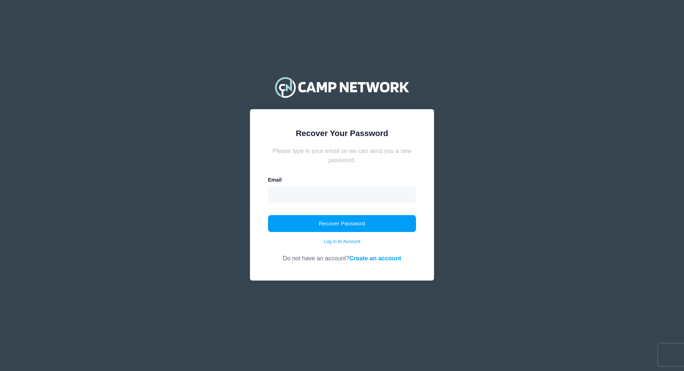
type input "[EMAIL_ADDRESS][DOMAIN_NAME]"
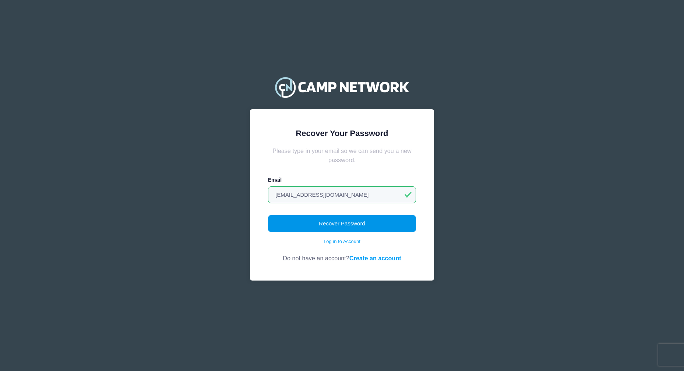
click at [301, 226] on button "Recover Password" at bounding box center [342, 223] width 148 height 17
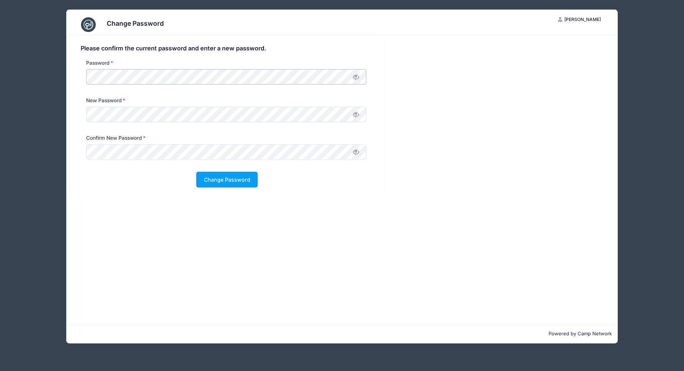
click at [65, 78] on div "Change Password ER Esther Raab My Account Logout Please confirm the current pas…" at bounding box center [342, 176] width 662 height 353
click at [131, 122] on div "New Password" at bounding box center [225, 111] width 287 height 29
click at [78, 72] on div "Password" at bounding box center [227, 78] width 300 height 38
click at [212, 173] on button "Change Password" at bounding box center [226, 180] width 61 height 16
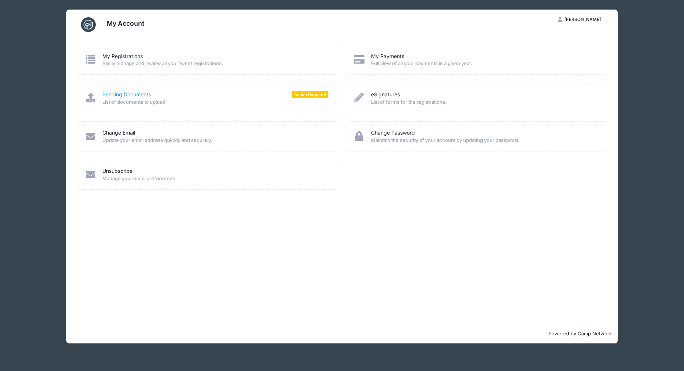
drag, startPoint x: 127, startPoint y: 95, endPoint x: 109, endPoint y: 95, distance: 17.7
click at [127, 95] on link "Pending Documents" at bounding box center [126, 95] width 49 height 8
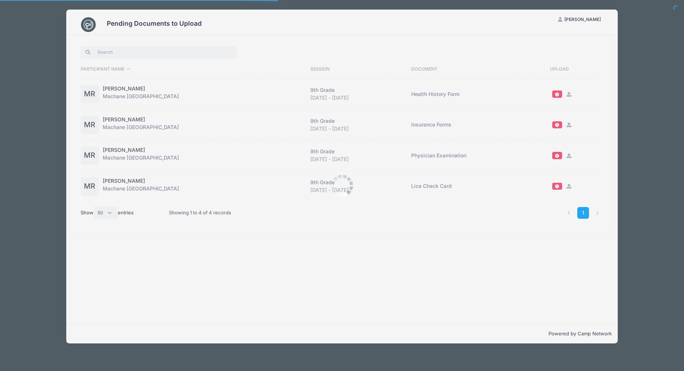
select select "50"
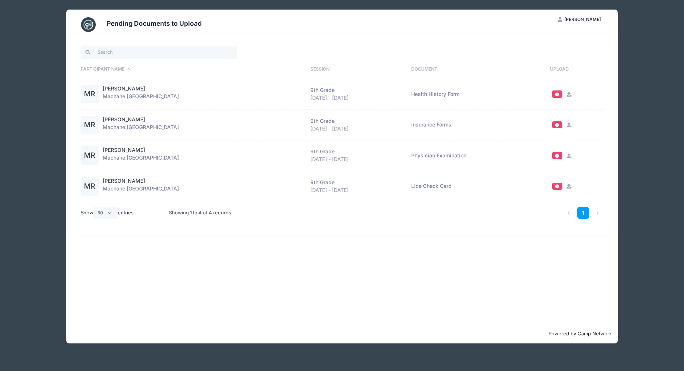
click at [567, 94] on icon at bounding box center [569, 94] width 6 height 5
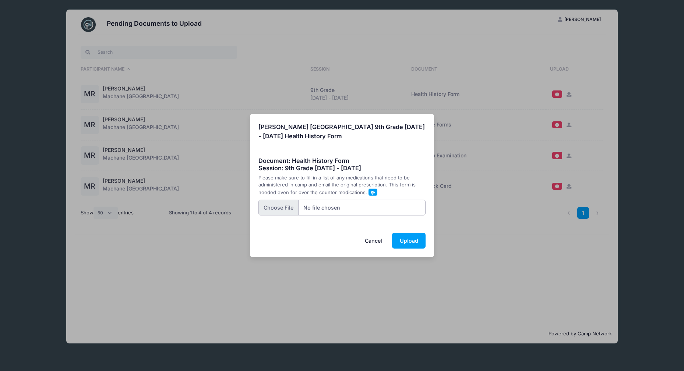
click at [285, 209] on input "file" at bounding box center [341, 208] width 167 height 16
type input "C:\fakepath\20250811103332084.pdf"
click at [409, 241] on button "Upload" at bounding box center [408, 241] width 33 height 16
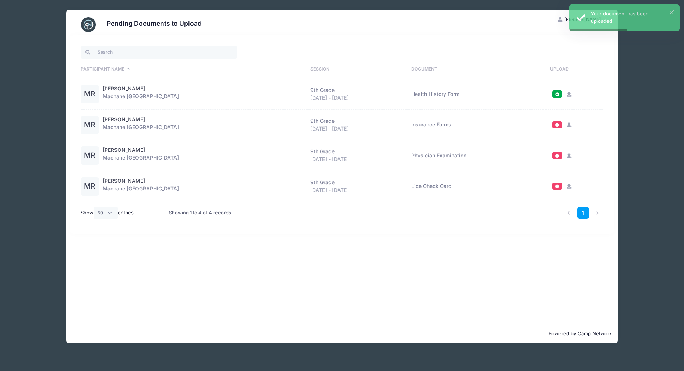
click at [567, 126] on icon at bounding box center [569, 125] width 6 height 5
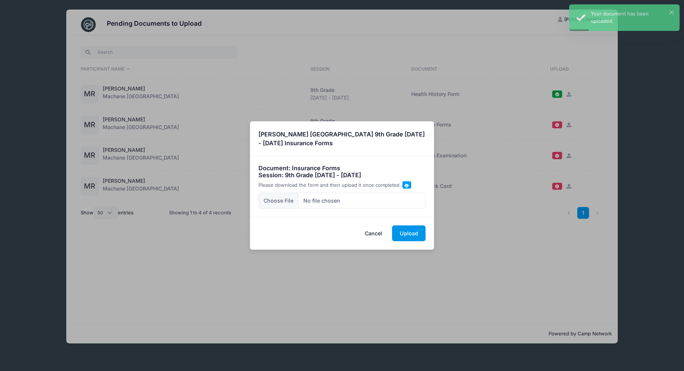
click at [405, 233] on button "Upload" at bounding box center [408, 234] width 33 height 16
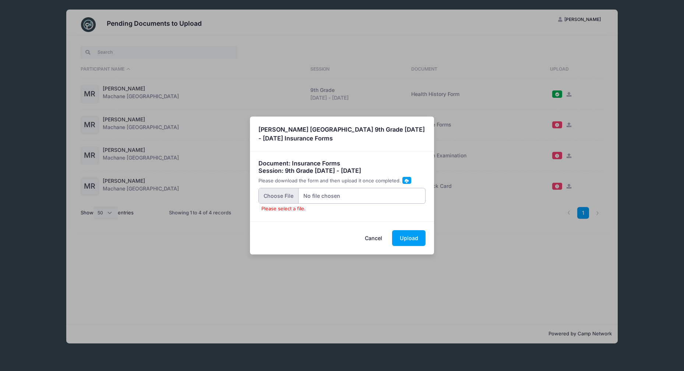
click at [278, 192] on input "Please select a file." at bounding box center [341, 196] width 167 height 16
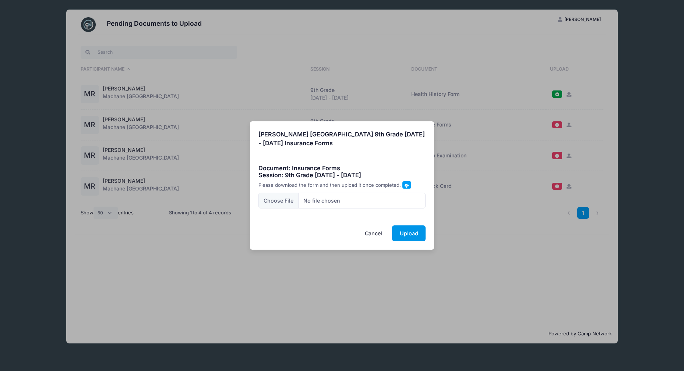
click at [410, 243] on div "Cancel Upload" at bounding box center [342, 233] width 184 height 33
click at [410, 234] on button "Upload" at bounding box center [408, 234] width 33 height 16
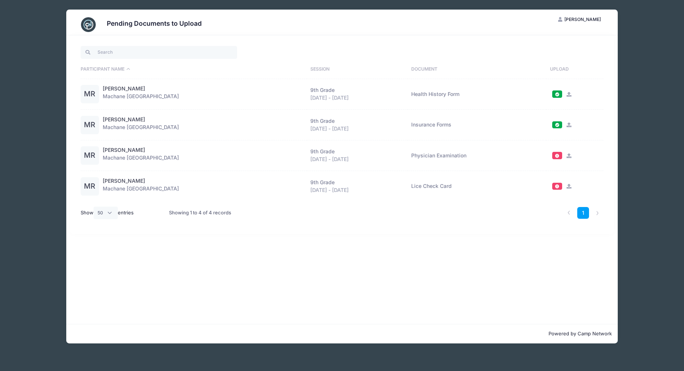
click at [566, 156] on icon at bounding box center [569, 155] width 6 height 5
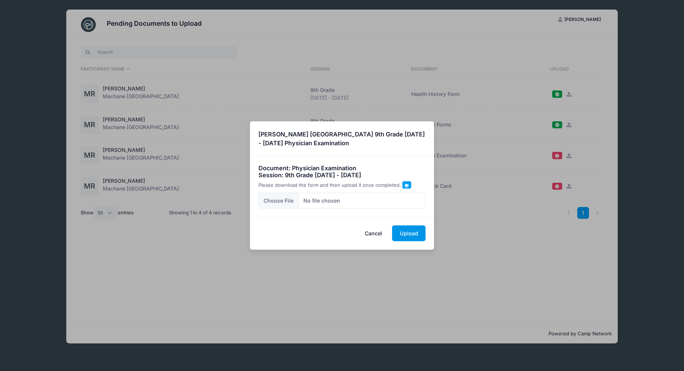
click at [401, 235] on button "Upload" at bounding box center [408, 234] width 33 height 16
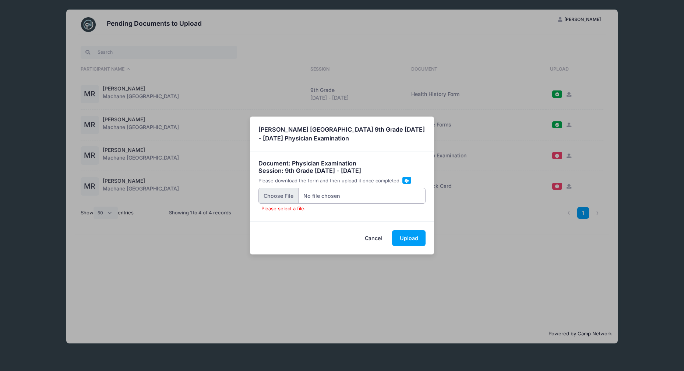
click at [291, 196] on input "Please select a file." at bounding box center [341, 196] width 167 height 16
type input "C:\fakepath\20250811103332084.pdf"
click at [408, 238] on button "Upload" at bounding box center [408, 238] width 33 height 16
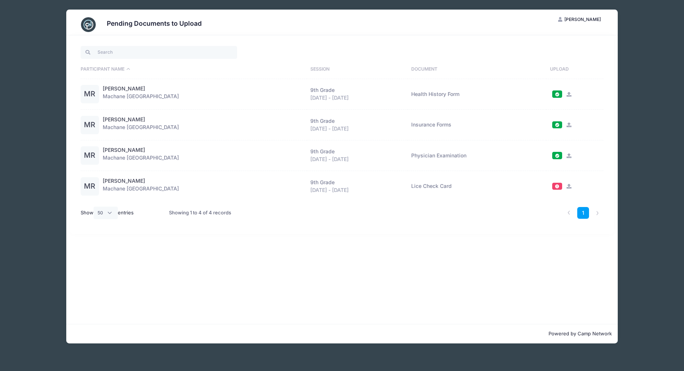
click at [651, 282] on div "Pending Documents to Upload ER Esther Raab My Account Logout Participant Name S…" at bounding box center [342, 176] width 662 height 353
click at [586, 21] on span "Esther Raab" at bounding box center [582, 20] width 36 height 6
click at [541, 53] on link "Logout" at bounding box center [560, 57] width 85 height 14
